Goal: Task Accomplishment & Management: Complete application form

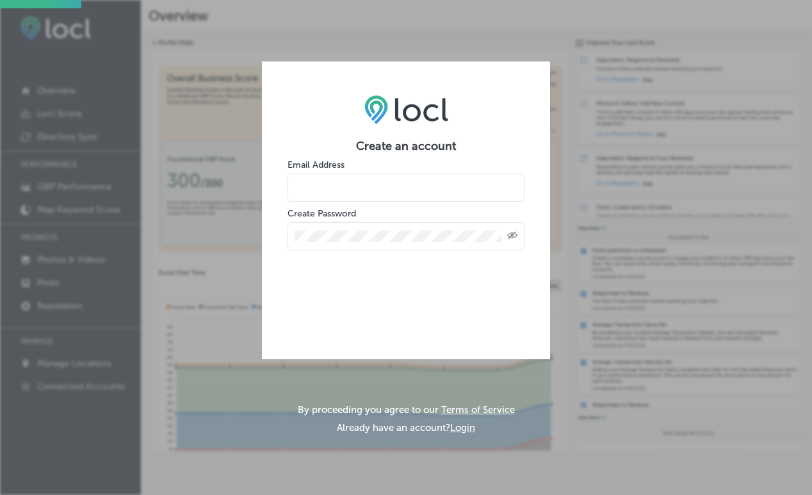
click at [328, 192] on input "email" at bounding box center [406, 188] width 237 height 28
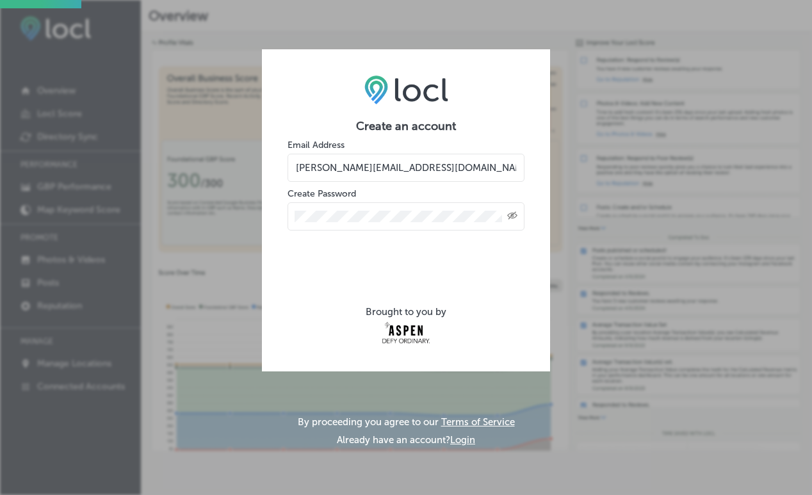
type input "chloe@cutecalculus.com"
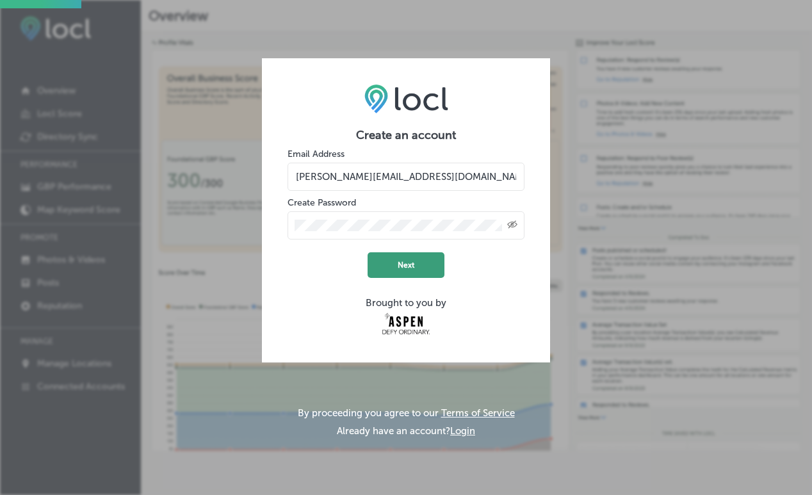
click at [393, 267] on button "Next" at bounding box center [406, 265] width 77 height 26
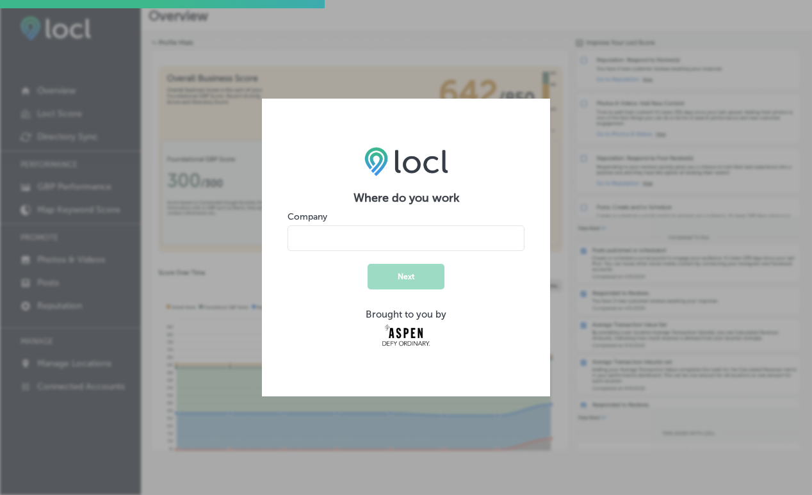
click at [371, 248] on input "name" at bounding box center [406, 238] width 237 height 26
type input "c"
type input "Cute Calculus"
click at [416, 290] on form "Where do you work Company Next Brought to you by" at bounding box center [406, 270] width 237 height 158
click at [416, 281] on button "Next" at bounding box center [406, 277] width 77 height 26
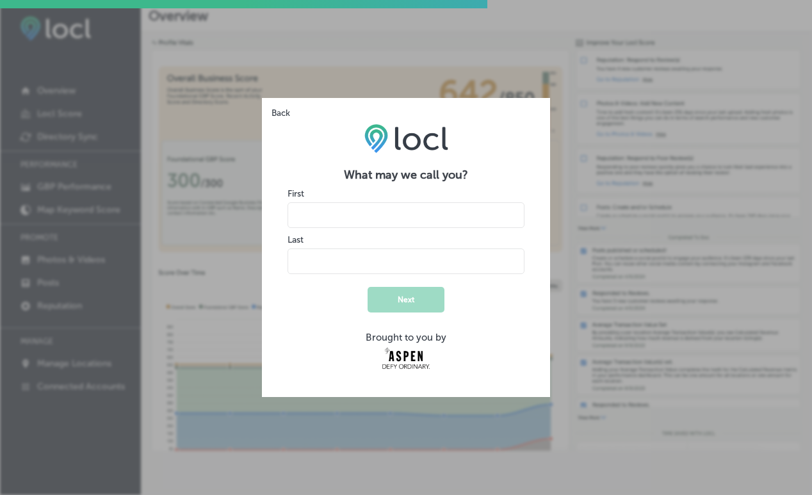
click at [375, 218] on input "name" at bounding box center [406, 215] width 237 height 26
type input "Chloe"
type input "Terrazas"
click at [437, 289] on button "Next" at bounding box center [406, 300] width 77 height 26
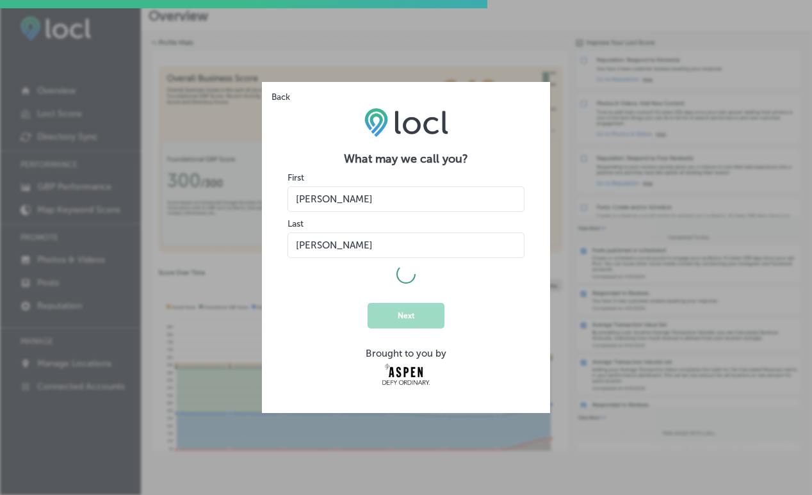
select select "US"
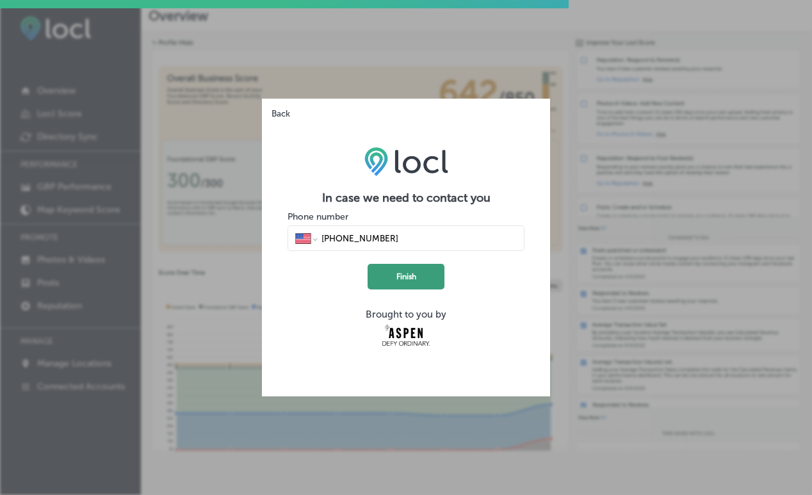
type input "(512) 203-6919"
click at [426, 275] on button "Finish" at bounding box center [406, 277] width 77 height 26
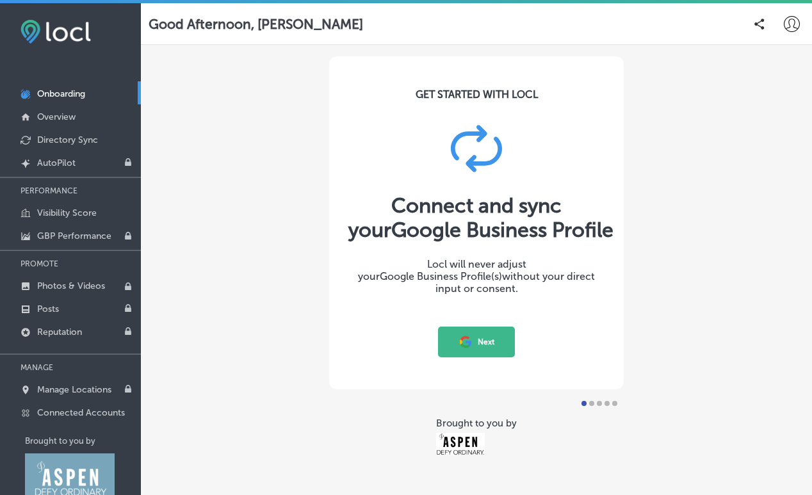
click at [479, 342] on button "Next" at bounding box center [476, 342] width 77 height 31
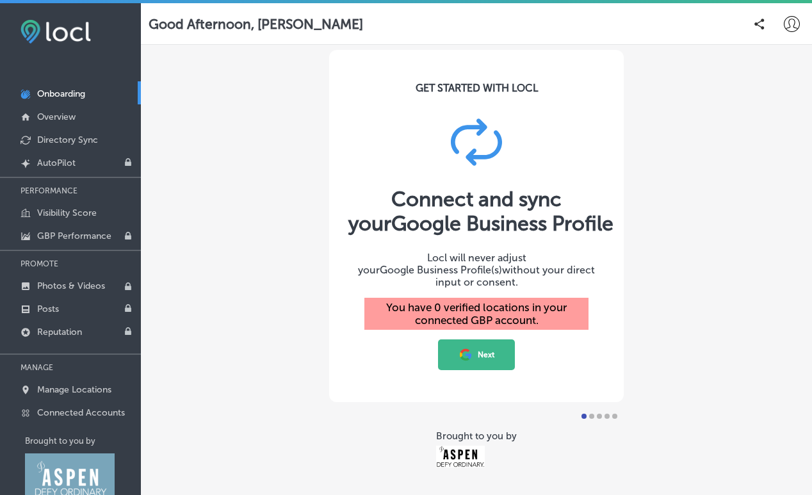
click at [490, 348] on button "Next" at bounding box center [476, 354] width 77 height 31
click at [88, 143] on p "Directory Sync" at bounding box center [67, 139] width 61 height 11
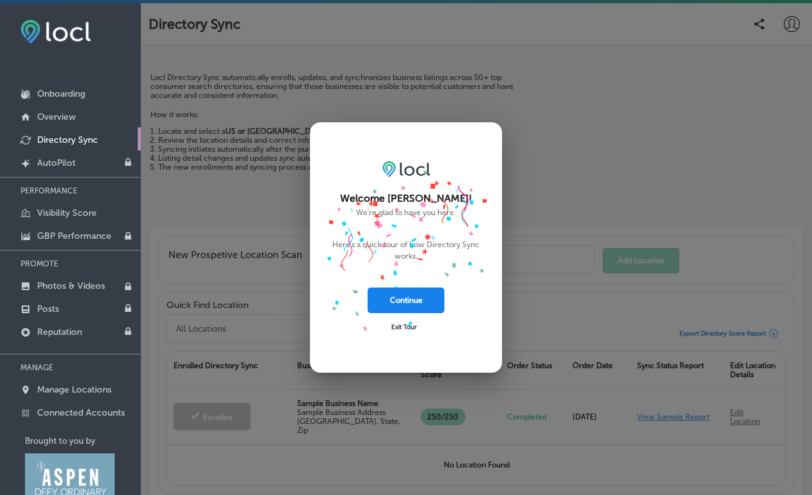
click at [416, 309] on button "Continue" at bounding box center [406, 301] width 77 height 26
